Goal: Information Seeking & Learning: Learn about a topic

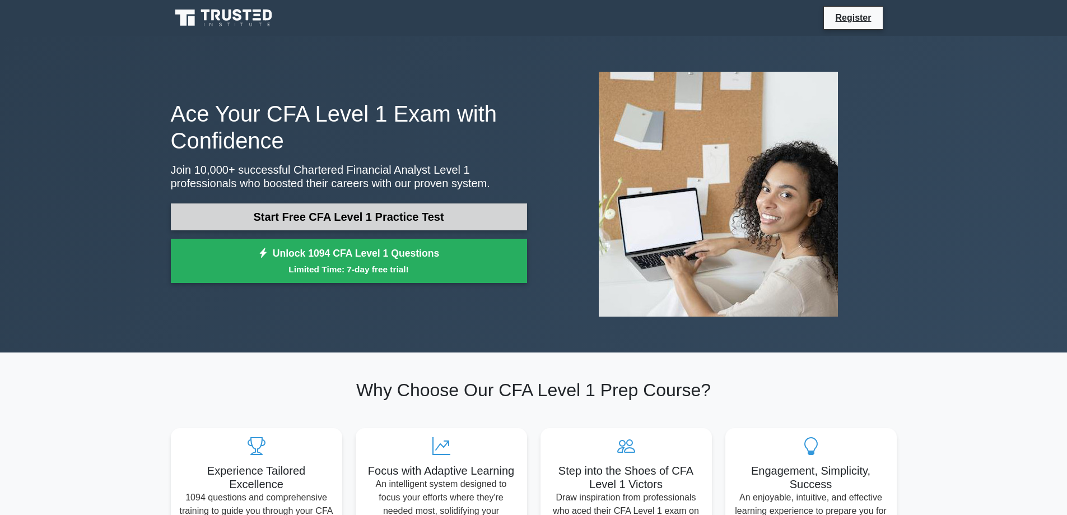
click at [319, 211] on link "Start Free CFA Level 1 Practice Test" at bounding box center [349, 216] width 356 height 27
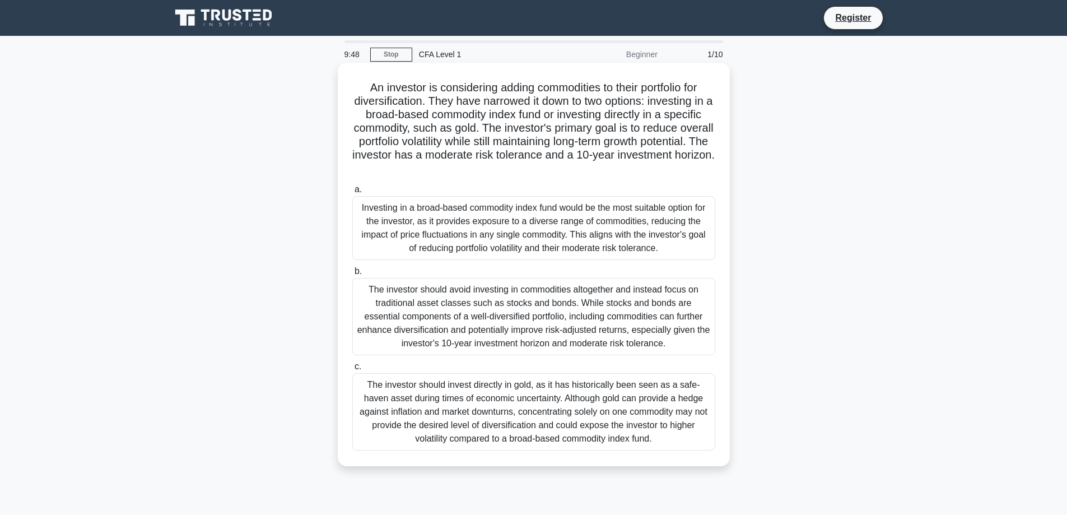
drag, startPoint x: 501, startPoint y: 90, endPoint x: 652, endPoint y: 82, distance: 151.9
click at [652, 82] on h5 "An investor is considering adding commodities to their portfolio for diversific…" at bounding box center [533, 128] width 365 height 95
click at [431, 106] on h5 "An investor is considering adding commodities to their portfolio for diversific…" at bounding box center [533, 128] width 365 height 95
drag, startPoint x: 482, startPoint y: 101, endPoint x: 533, endPoint y: 102, distance: 51.5
click at [533, 102] on h5 "An investor is considering adding commodities to their portfolio for diversific…" at bounding box center [533, 128] width 365 height 95
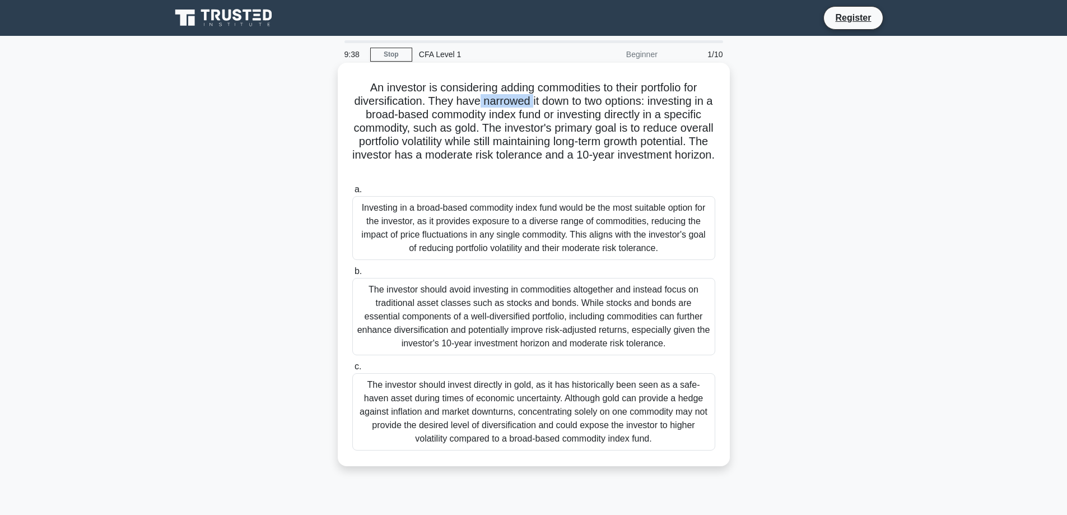
click at [426, 114] on h5 "An investor is considering adding commodities to their portfolio for diversific…" at bounding box center [533, 128] width 365 height 95
drag, startPoint x: 377, startPoint y: 126, endPoint x: 497, endPoint y: 127, distance: 119.3
click at [497, 127] on h5 "An investor is considering adding commodities to their portfolio for diversific…" at bounding box center [533, 128] width 365 height 95
click at [560, 129] on h5 "An investor is considering adding commodities to their portfolio for diversific…" at bounding box center [533, 128] width 365 height 95
drag, startPoint x: 370, startPoint y: 139, endPoint x: 665, endPoint y: 143, distance: 295.1
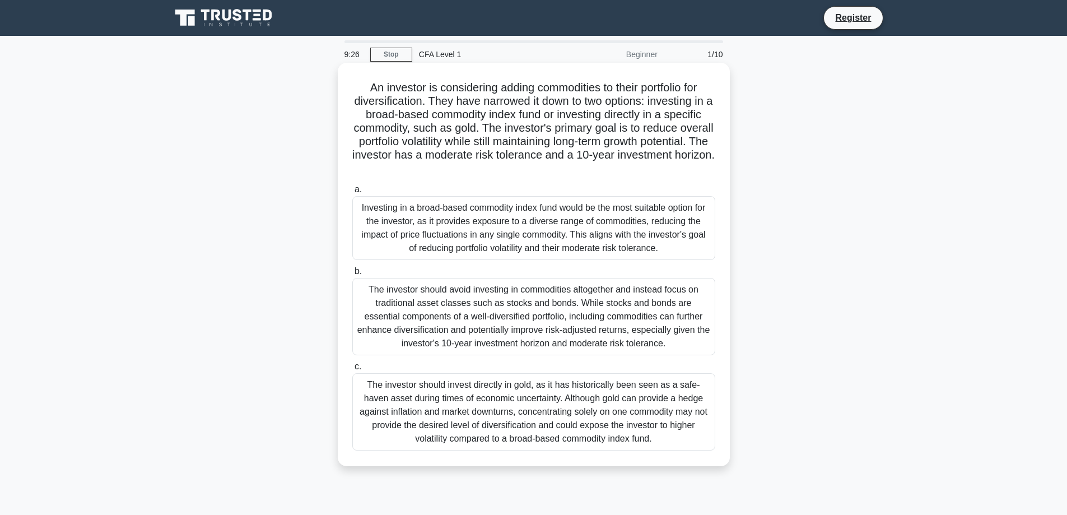
click at [663, 142] on h5 "An investor is considering adding commodities to their portfolio for diversific…" at bounding box center [533, 128] width 365 height 95
click at [389, 118] on h5 "An investor is considering adding commodities to their portfolio for diversific…" at bounding box center [533, 128] width 365 height 95
drag, startPoint x: 370, startPoint y: 125, endPoint x: 492, endPoint y: 127, distance: 122.6
click at [492, 127] on h5 "An investor is considering adding commodities to their portfolio for diversific…" at bounding box center [533, 128] width 365 height 95
drag, startPoint x: 595, startPoint y: 169, endPoint x: 419, endPoint y: 153, distance: 176.6
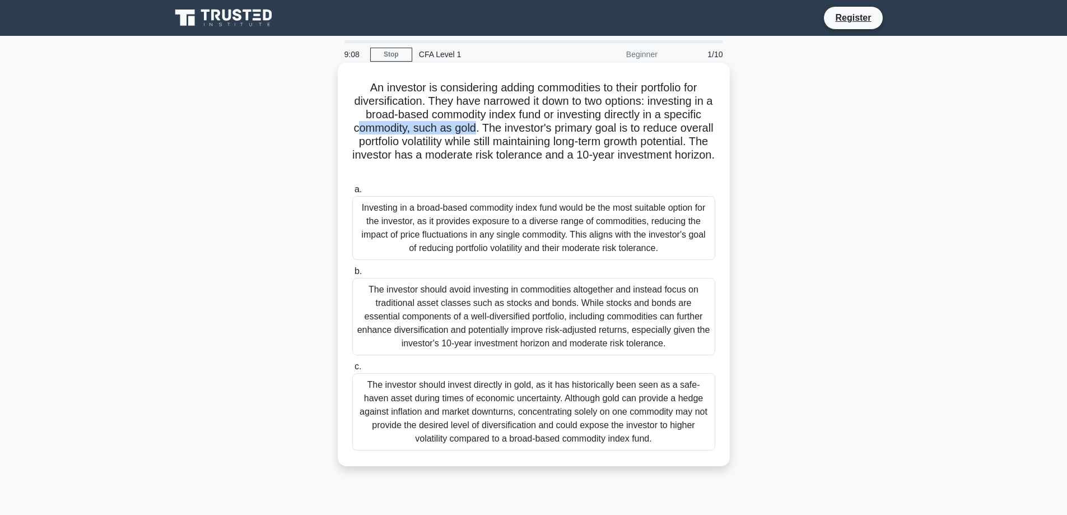
click at [419, 153] on h5 "An investor is considering adding commodities to their portfolio for diversific…" at bounding box center [533, 128] width 365 height 95
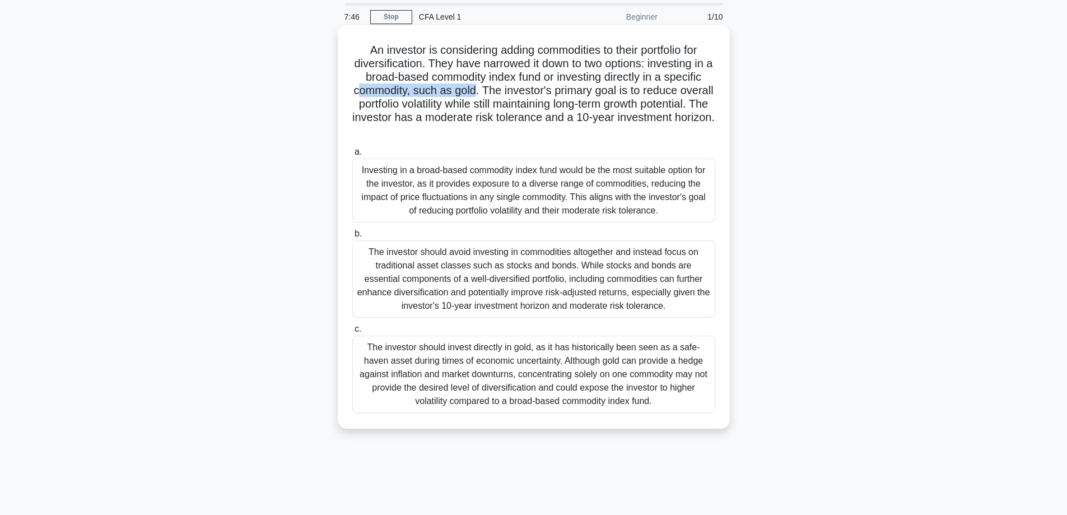
click at [469, 390] on div "The investor should invest directly in gold, as it has historically been seen a…" at bounding box center [533, 373] width 363 height 77
click at [352, 333] on input "c. The investor should invest directly in gold, as it has historically been see…" at bounding box center [352, 328] width 0 height 7
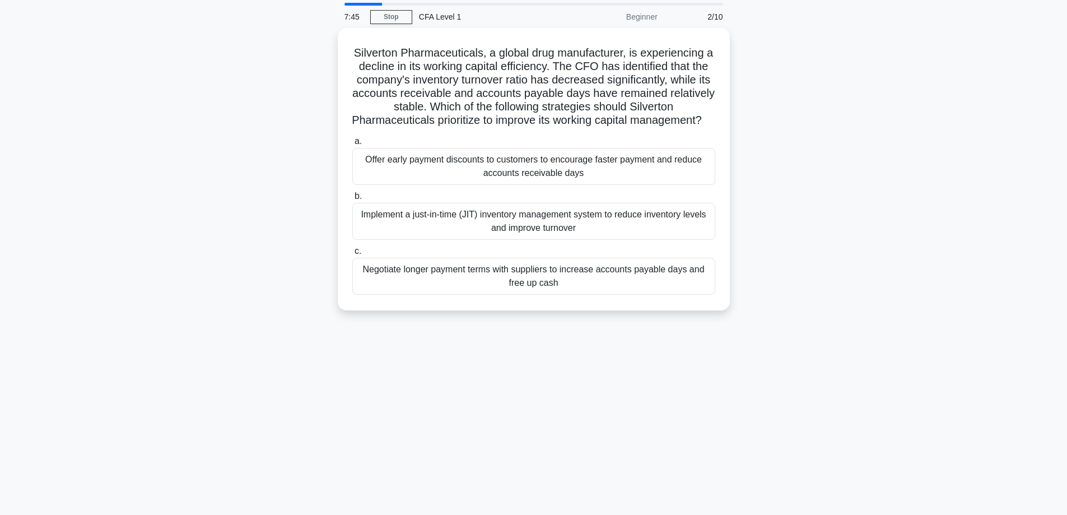
scroll to position [0, 0]
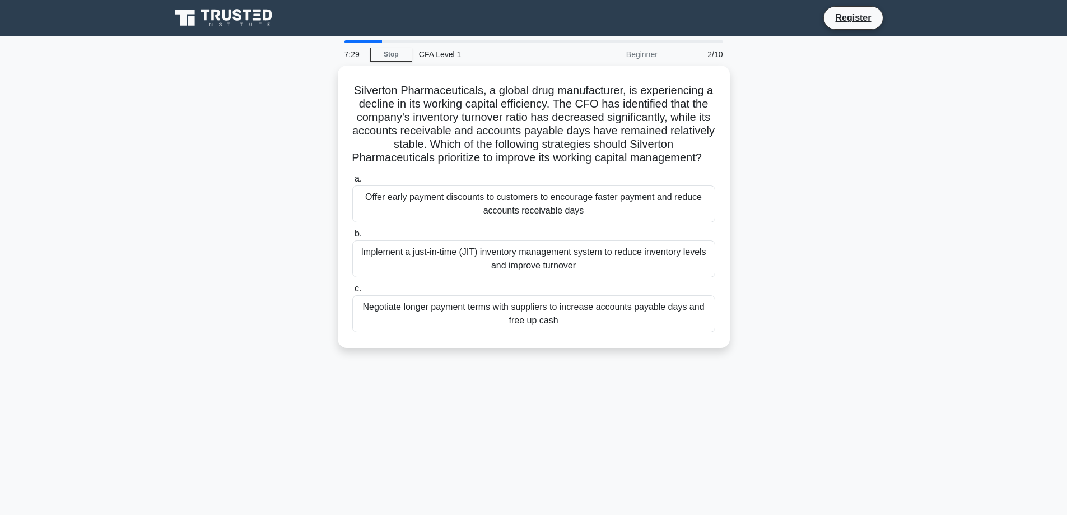
drag, startPoint x: 334, startPoint y: 58, endPoint x: 360, endPoint y: 55, distance: 25.9
click at [360, 55] on div "7:29 Stop CFA Level 1 Beginner 2/10 Silverton Pharmaceuticals, a global drug ma…" at bounding box center [533, 320] width 739 height 560
click at [270, 179] on div "Silverton Pharmaceuticals, a global drug manufacturer, is experiencing a declin…" at bounding box center [533, 214] width 739 height 296
